Goal: Information Seeking & Learning: Check status

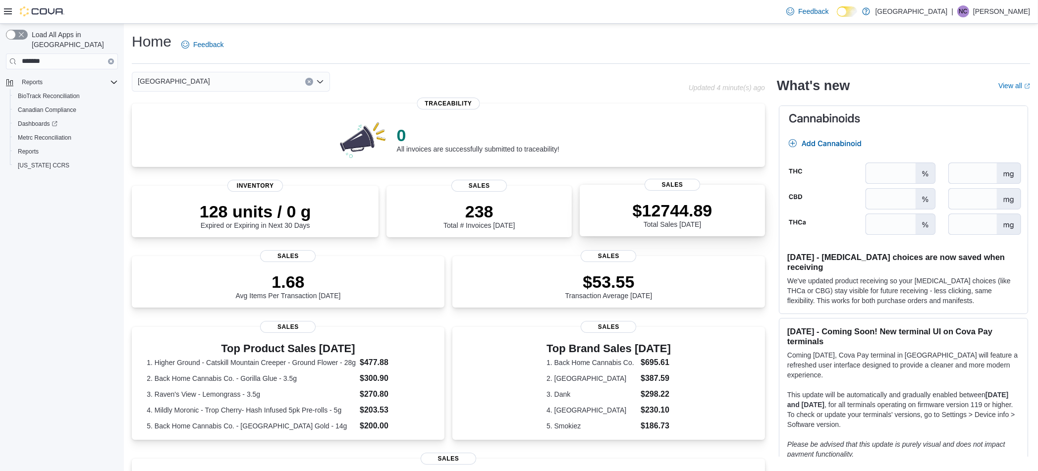
click at [637, 228] on div "$12744.89 Total Sales Today" at bounding box center [672, 215] width 80 height 28
